Goal: Information Seeking & Learning: Find specific fact

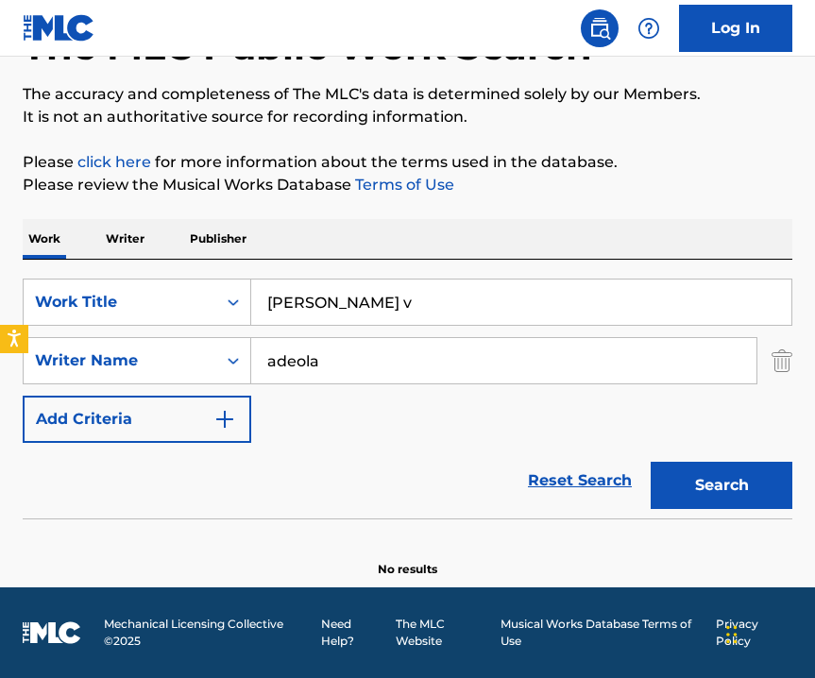
click at [311, 364] on input "adeola" at bounding box center [503, 360] width 505 height 45
click at [789, 365] on img "Search Form" at bounding box center [781, 360] width 21 height 47
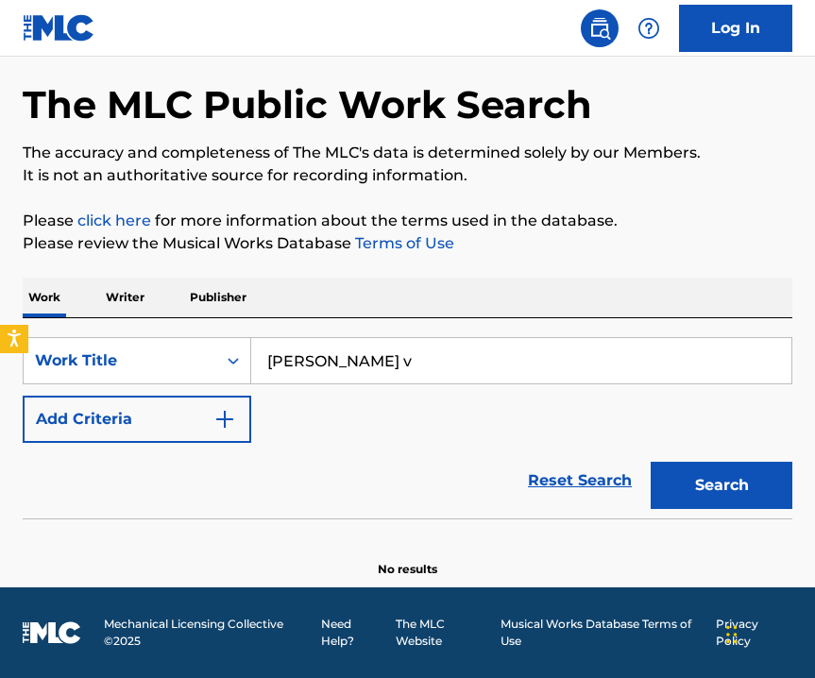
click at [749, 472] on button "Search" at bounding box center [721, 485] width 142 height 47
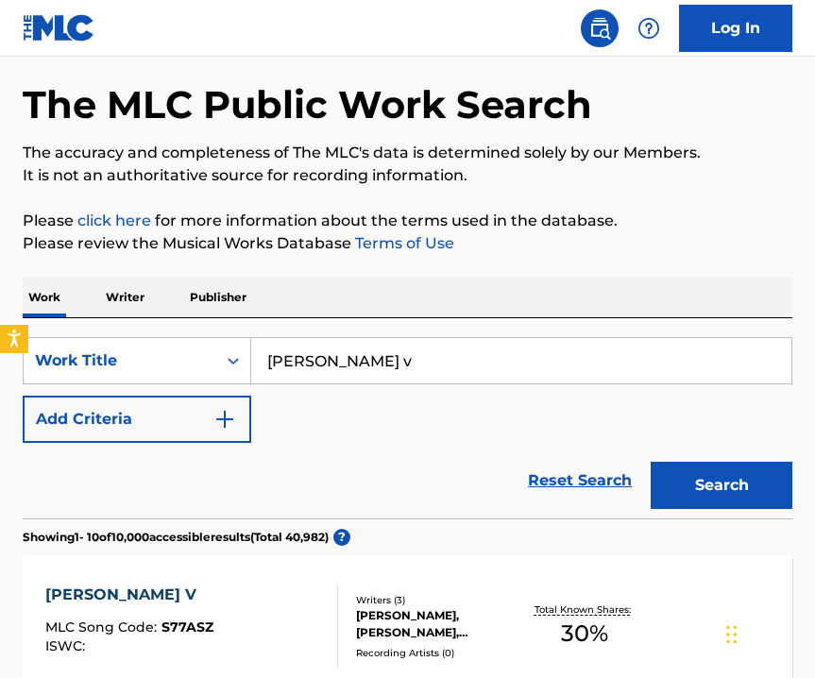
click at [406, 414] on div "SearchWithCriteria1f7f744d-774c-4256-b094-caf9da46f0b1 Work Title [PERSON_NAME]…" at bounding box center [407, 390] width 769 height 106
click at [424, 624] on div "[PERSON_NAME], [PERSON_NAME], [PERSON_NAME] [PERSON_NAME]" at bounding box center [438, 624] width 165 height 34
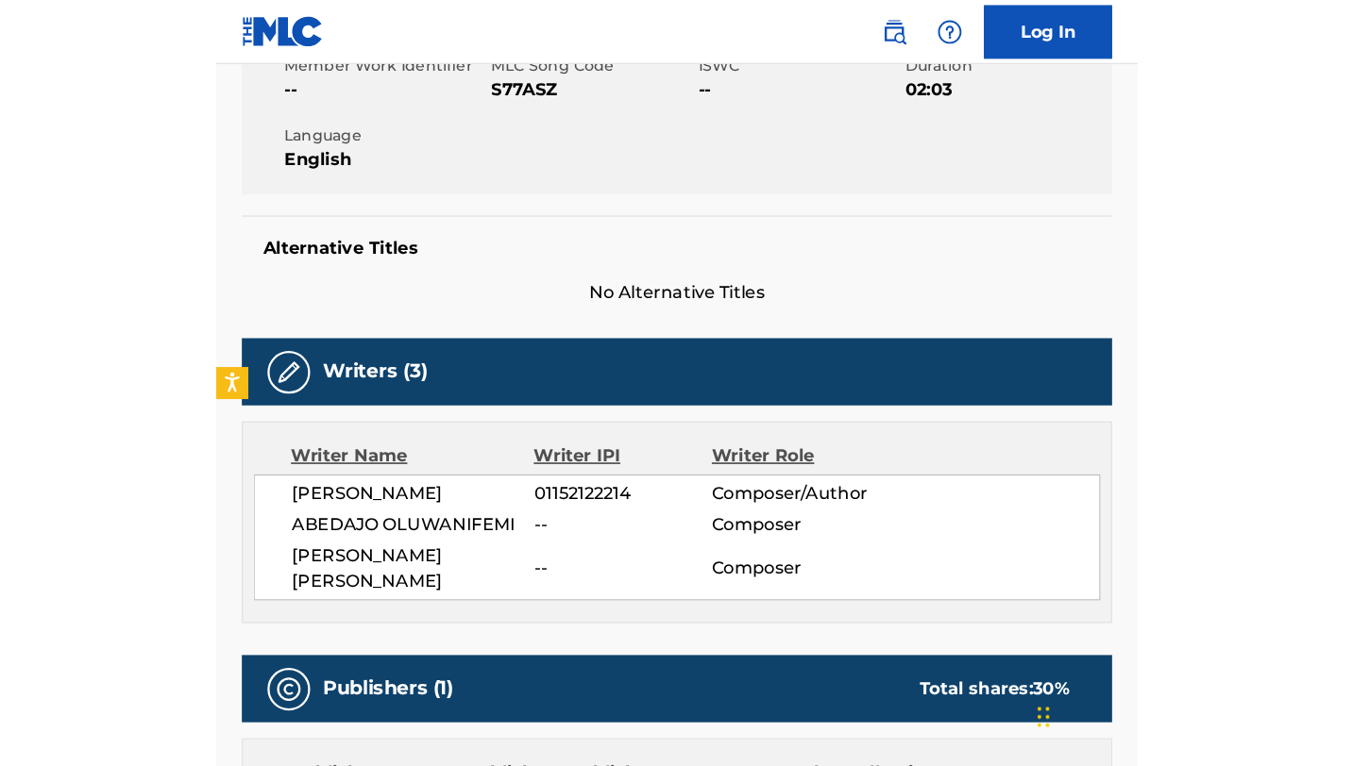
scroll to position [362, 0]
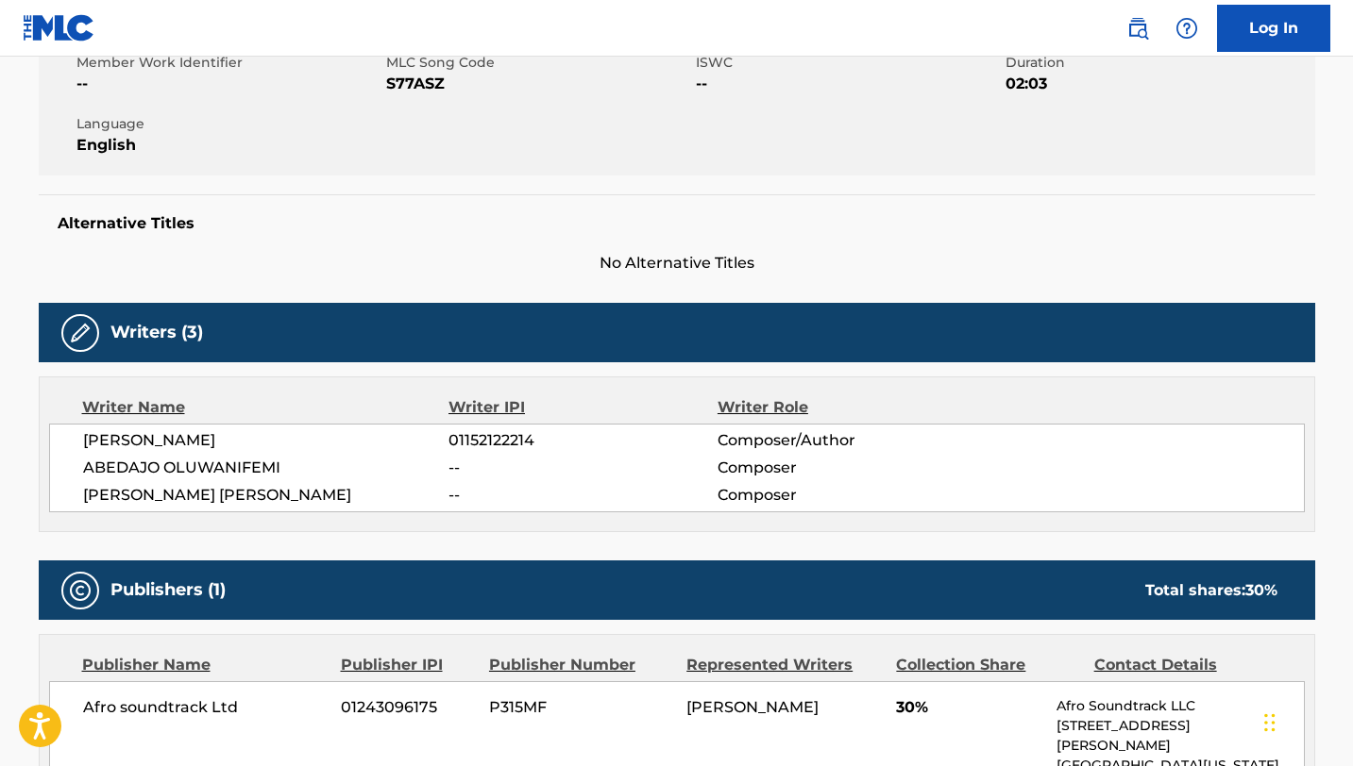
click at [496, 206] on div "Alternative Titles No Alternative Titles" at bounding box center [677, 234] width 1276 height 80
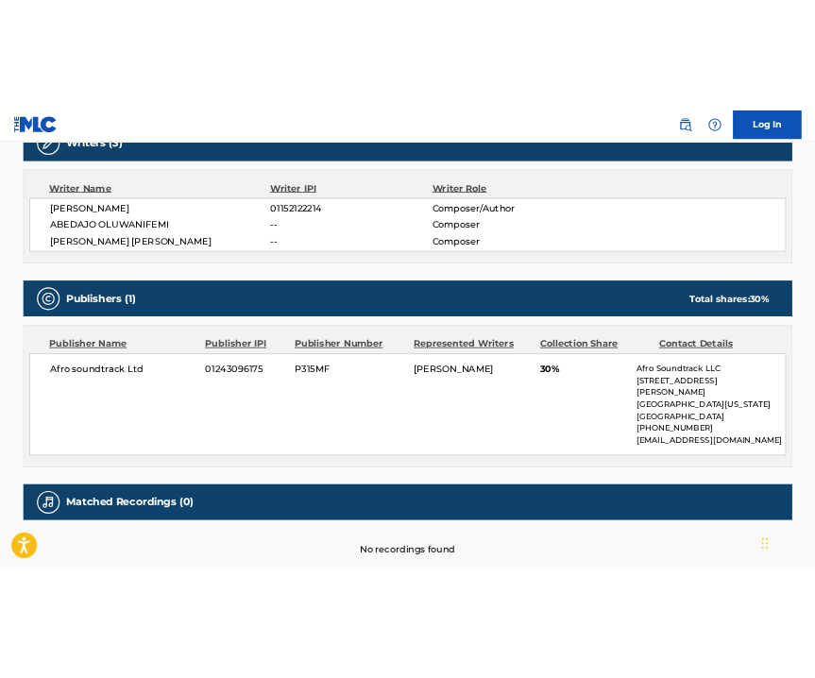
scroll to position [597, 0]
